Goal: Information Seeking & Learning: Learn about a topic

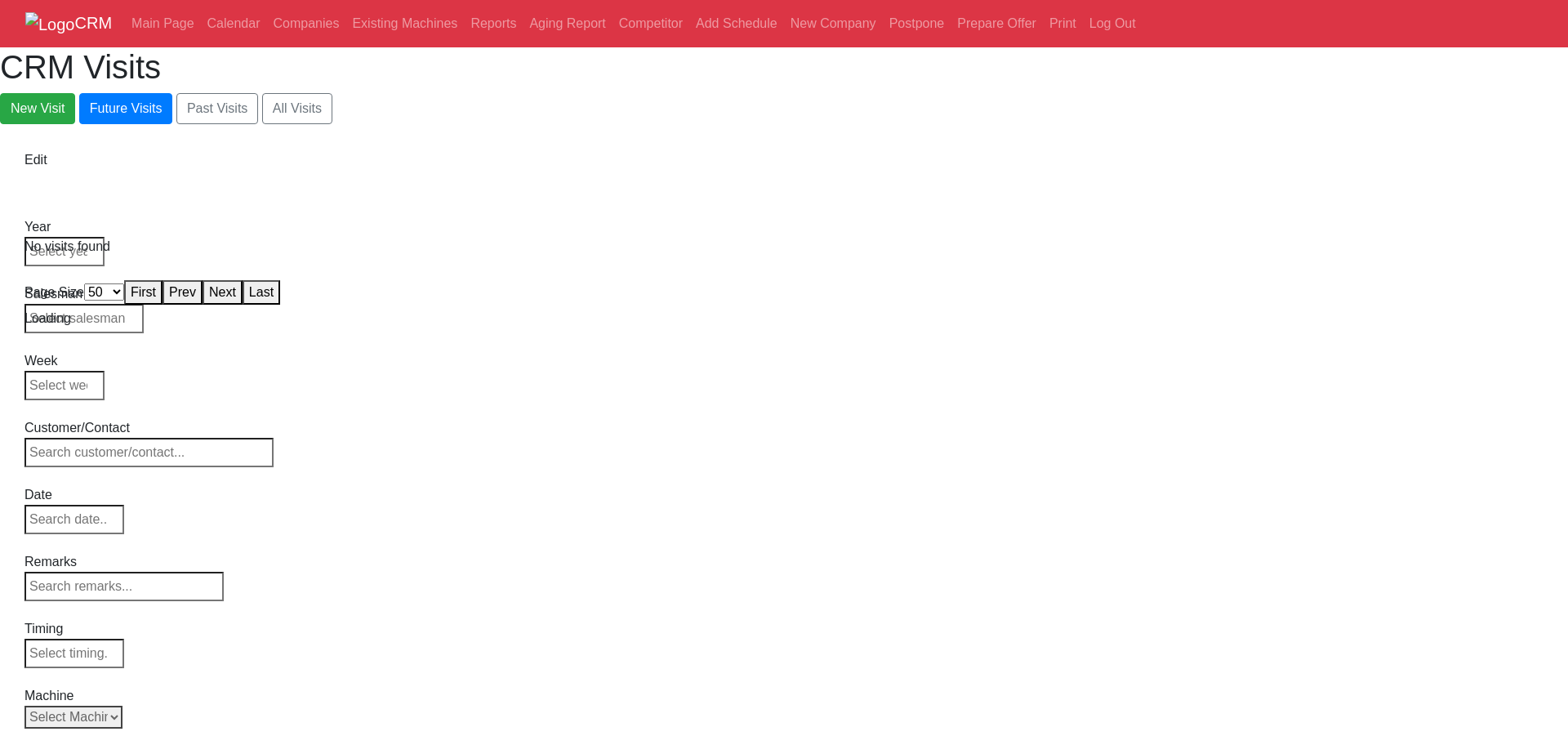
select select "50"
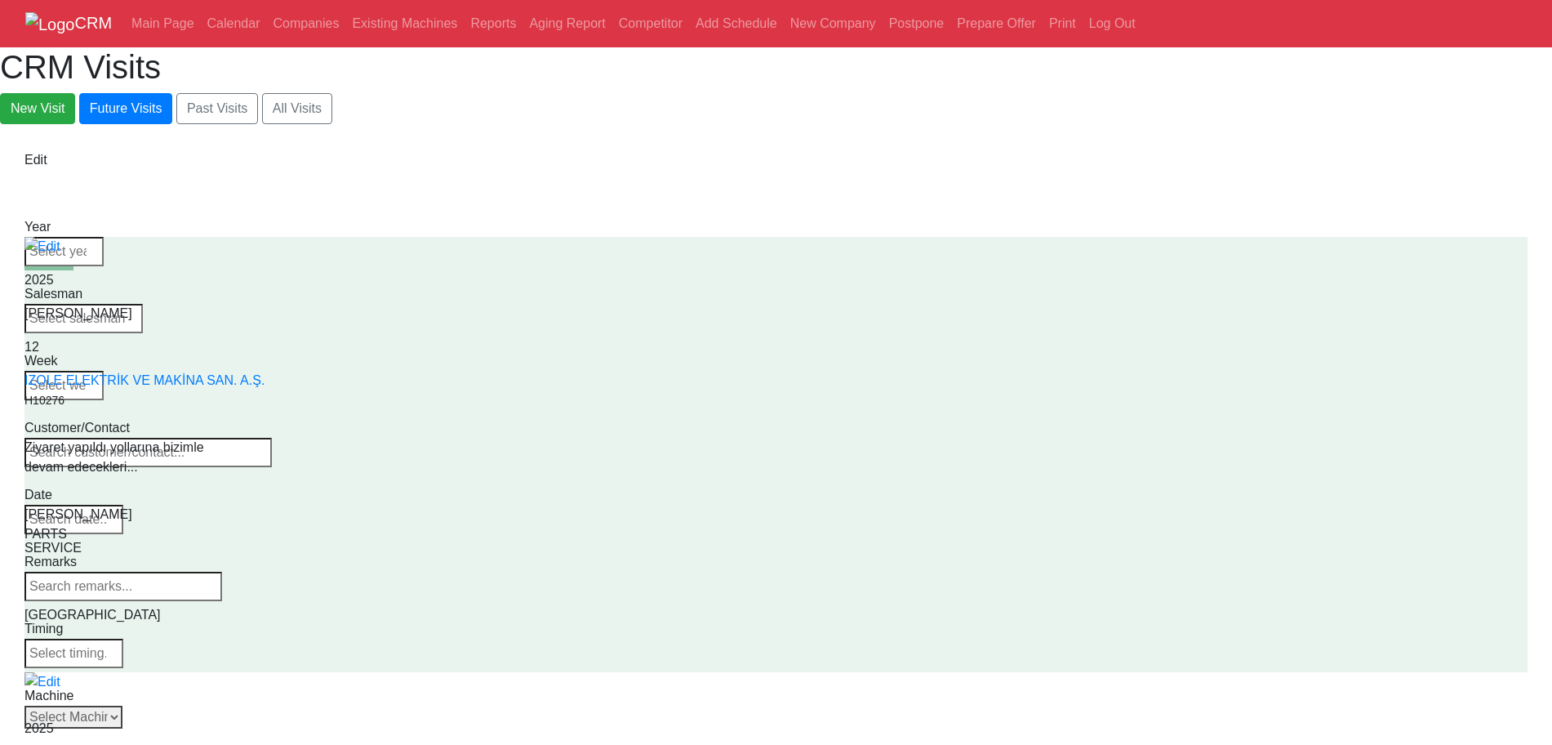
click at [122, 705] on select "Select Machine [PERSON_NAME] CANACA" at bounding box center [73, 716] width 98 height 23
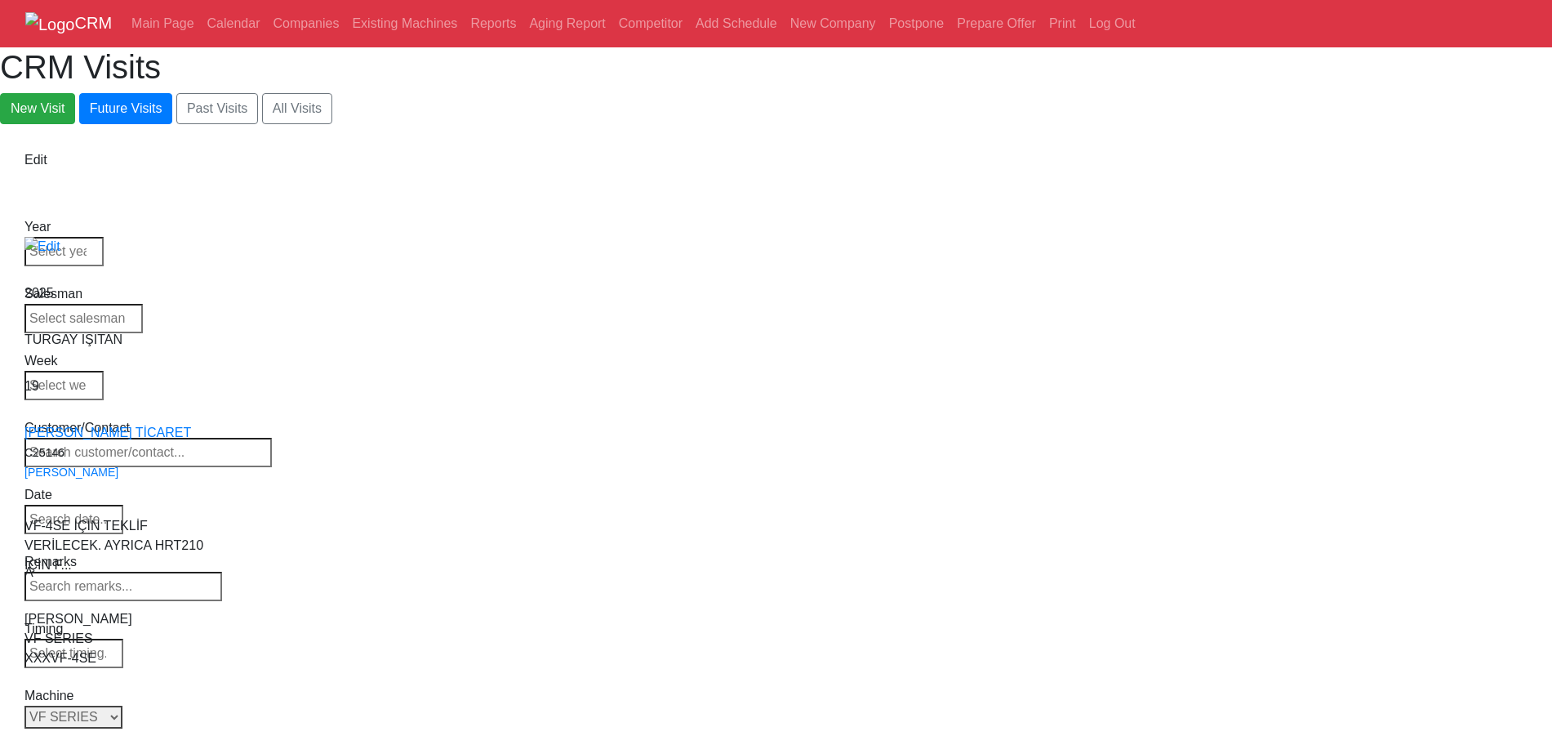
click at [143, 705] on div "Select Series Back to Supplier All VF SERIES ST SERIES UMC EC SERIES ADDITIONAL…" at bounding box center [83, 716] width 118 height 23
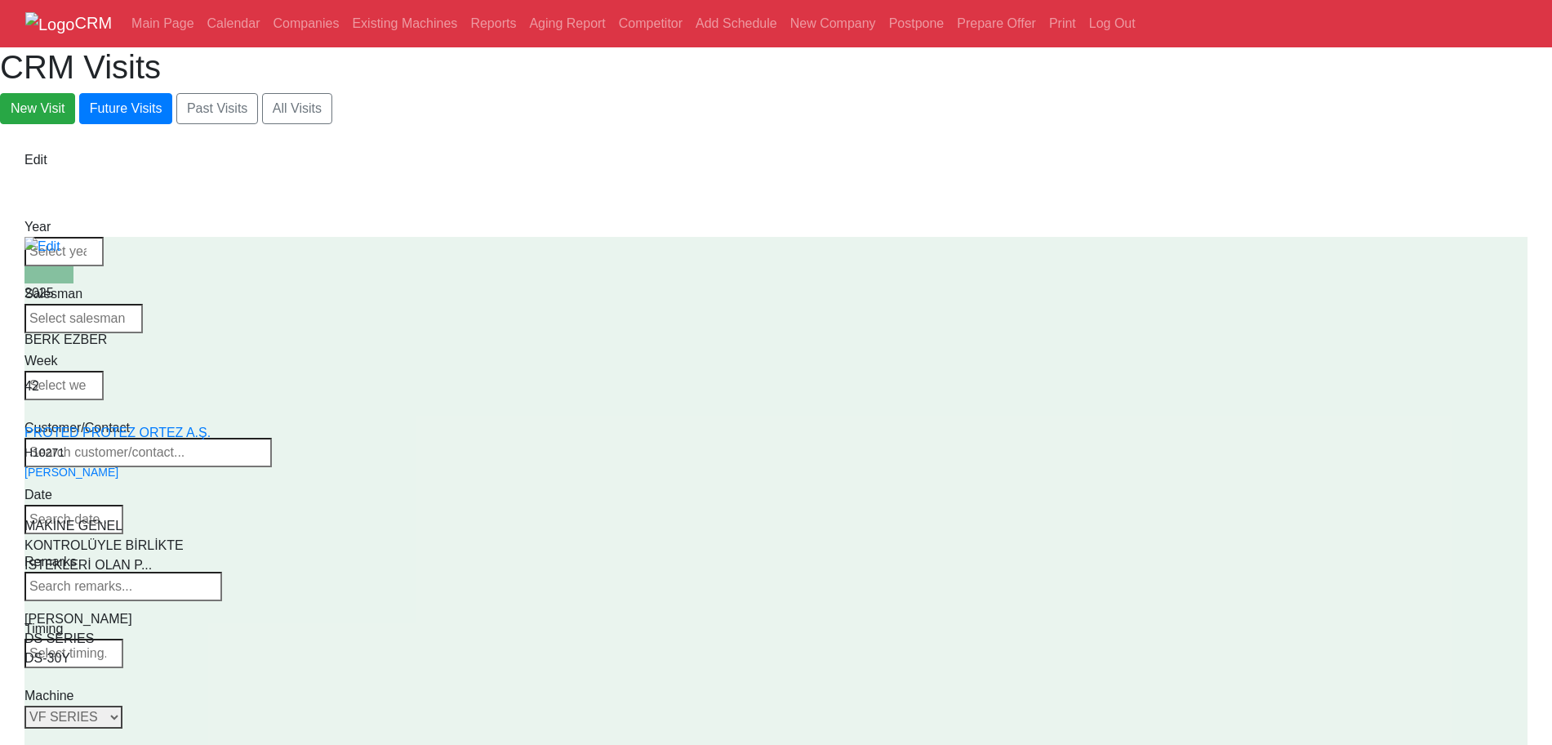
click at [122, 705] on select "Select Series Back to Supplier All VF SERIES ST SERIES UMC EC SERIES ADDITIONAL…" at bounding box center [73, 716] width 98 height 23
click at [143, 686] on div "Machine" at bounding box center [83, 696] width 118 height 20
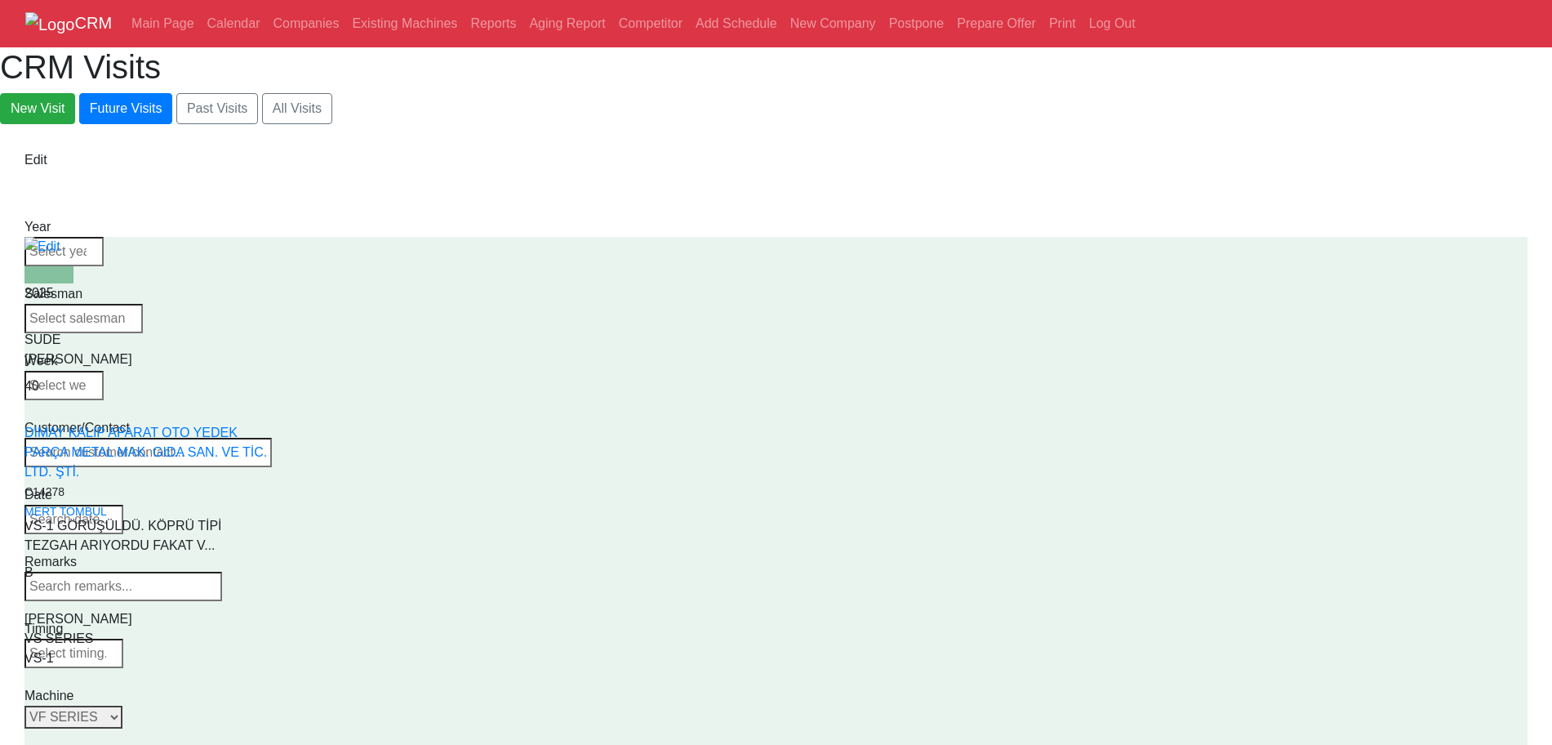
click at [122, 705] on select "Select Series Back to Supplier All VF SERIES ST SERIES UMC EC SERIES ADDITIONAL…" at bounding box center [73, 716] width 98 height 23
click at [122, 705] on select "Select Model Back to Series All ST-10 ST-10L [GEOGRAPHIC_DATA] [GEOGRAPHIC_DATA…" at bounding box center [73, 716] width 98 height 23
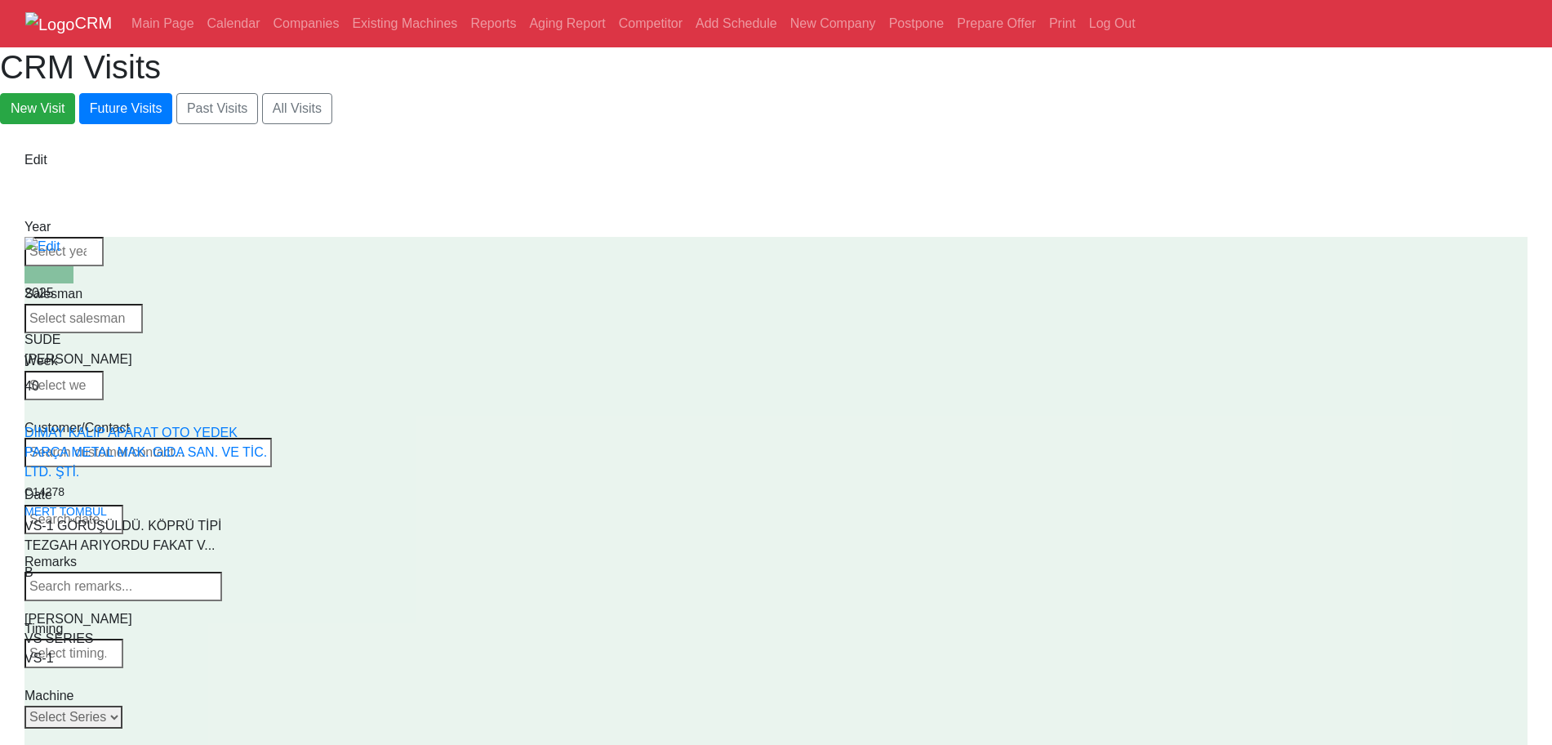
click at [122, 705] on select "Select Series Back to Supplier All VF SERIES ST SERIES UMC EC SERIES ADDITIONAL…" at bounding box center [73, 716] width 98 height 23
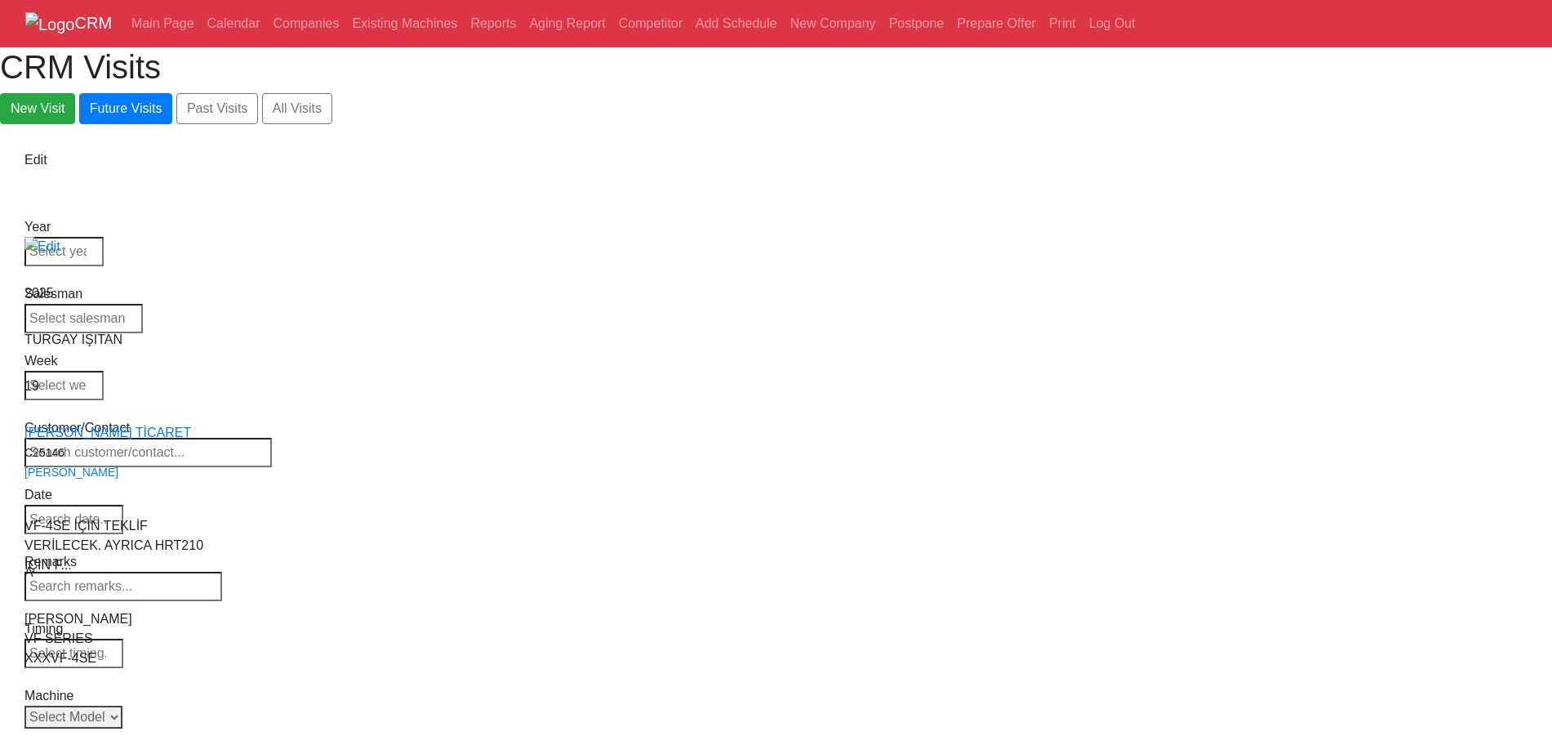
click at [122, 705] on select "Select Model Back to Series All VF-1 VF-2 VF-2SS VF-2SSYT VF-2TR VF-2YT VF-3 VF…" at bounding box center [73, 716] width 98 height 23
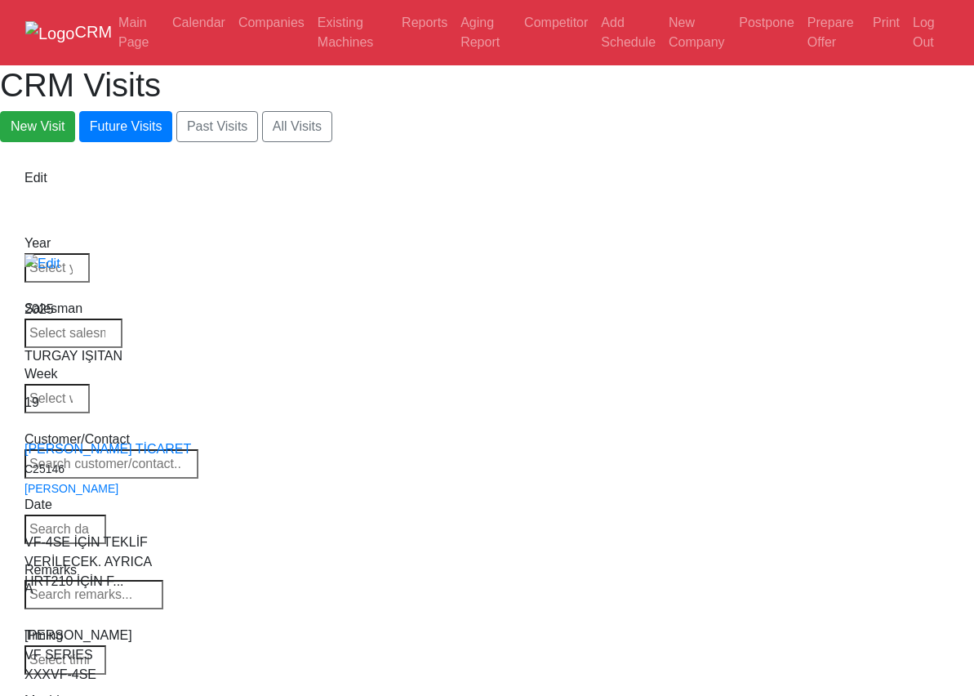
click at [106, 645] on input "search" at bounding box center [65, 659] width 82 height 29
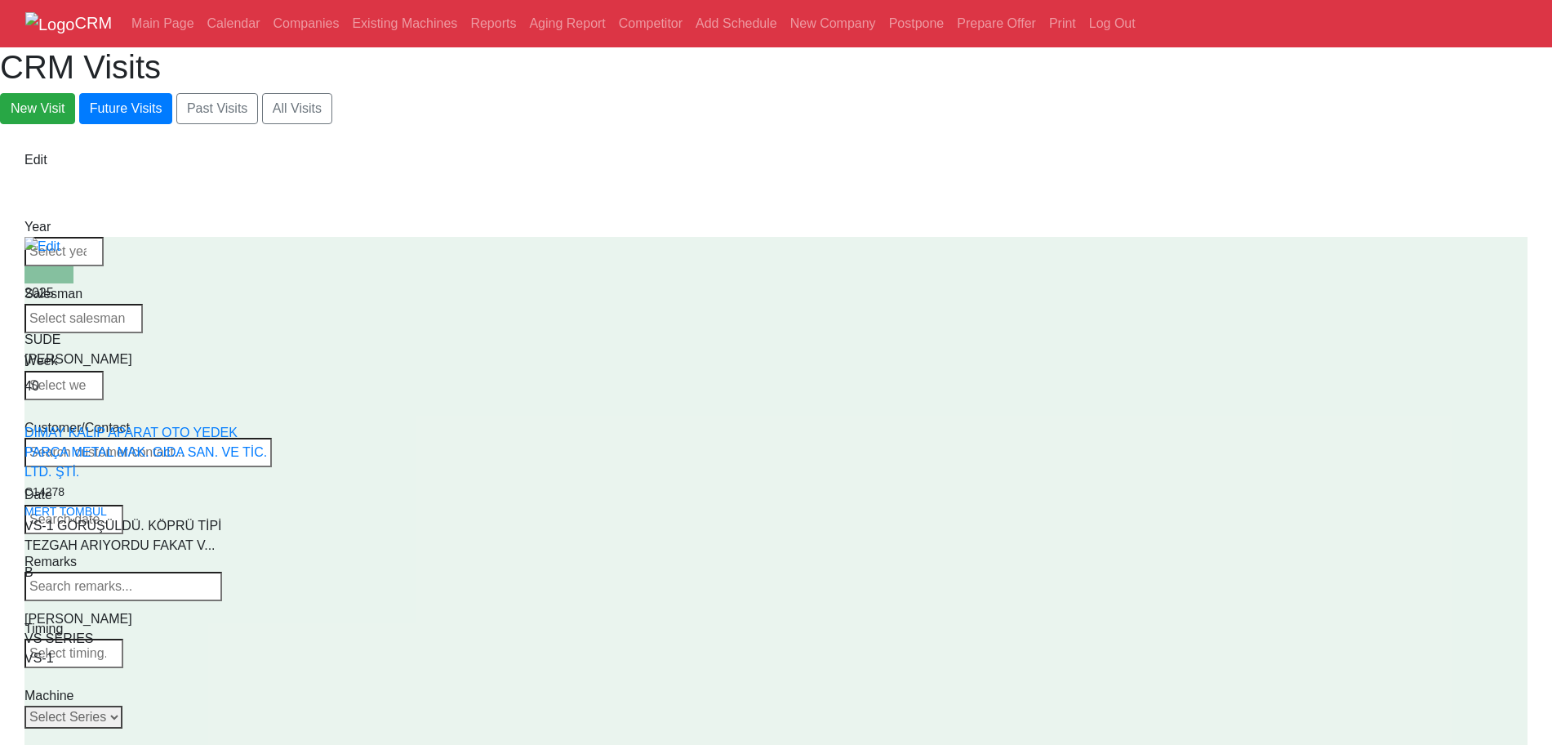
click at [122, 705] on select "Select Series Back to Supplier All VF SERIES ST SERIES UMC EC SERIES ADDITIONAL…" at bounding box center [73, 716] width 98 height 23
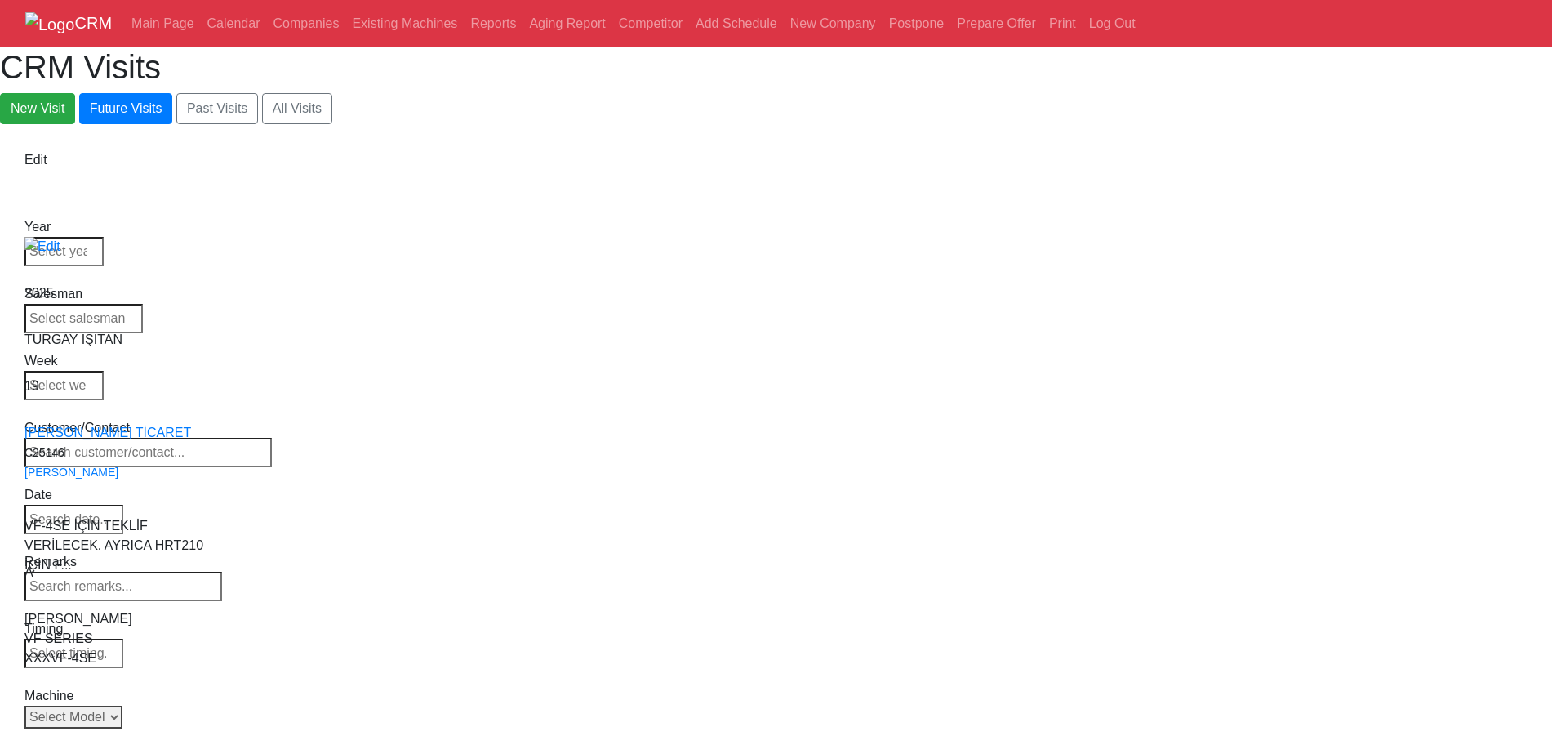
click at [122, 705] on select "Select Model Back to Series All VF-1 VF-2 VF-2SS VF-2SSYT VF-2TR VF-2YT VF-3 VF…" at bounding box center [73, 716] width 98 height 23
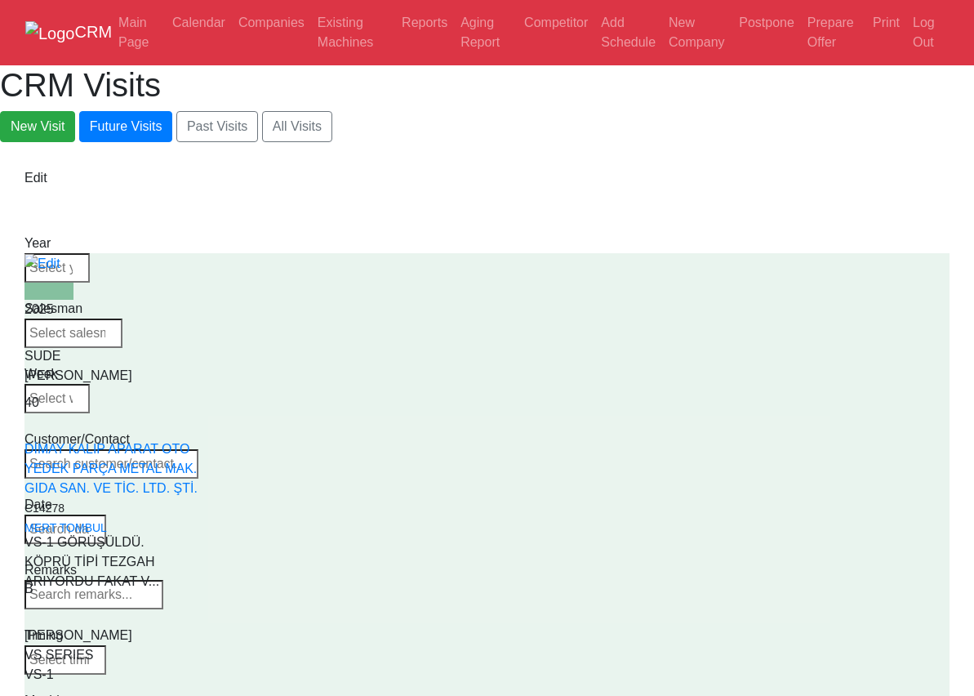
select select "back_to_supplier"
